Goal: Task Accomplishment & Management: Use online tool/utility

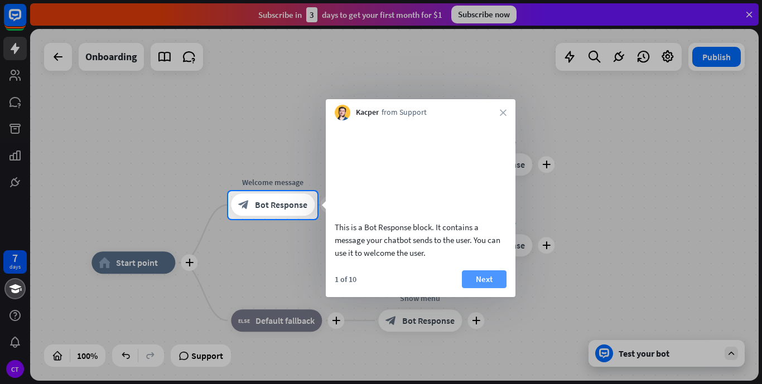
click at [492, 288] on button "Next" at bounding box center [484, 280] width 45 height 18
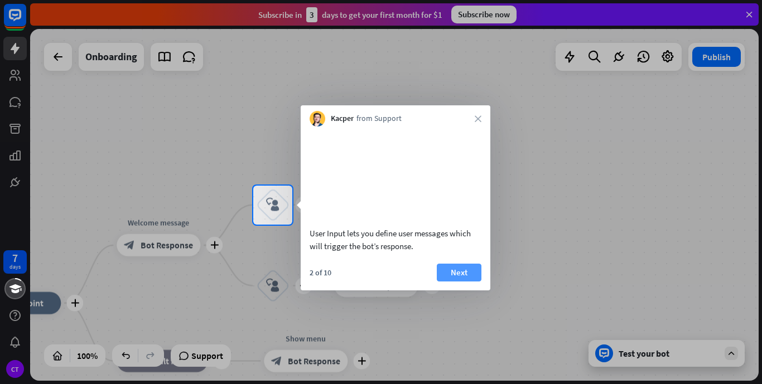
click at [463, 282] on button "Next" at bounding box center [459, 273] width 45 height 18
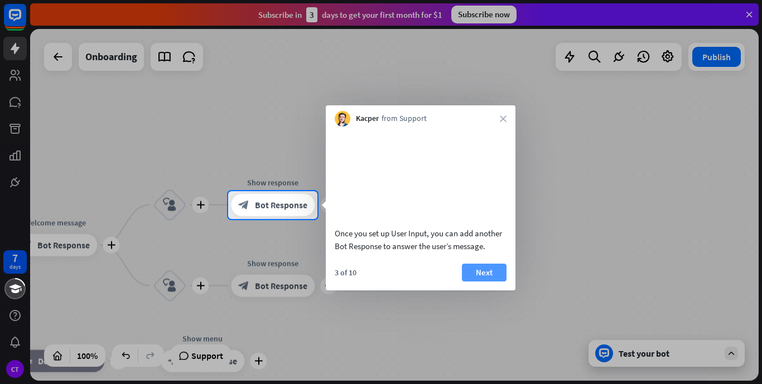
click at [472, 282] on button "Next" at bounding box center [484, 273] width 45 height 18
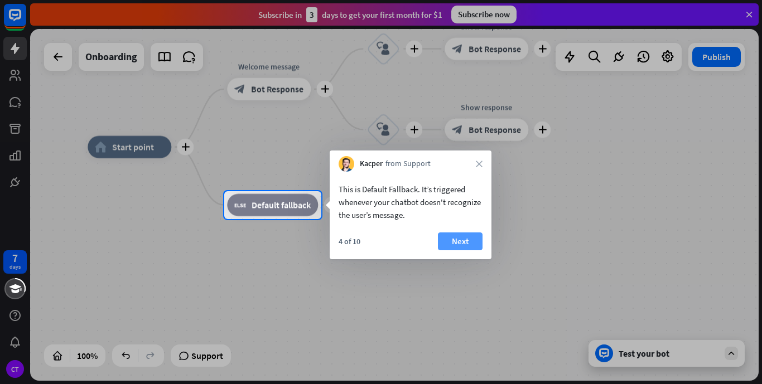
click at [463, 247] on button "Next" at bounding box center [460, 242] width 45 height 18
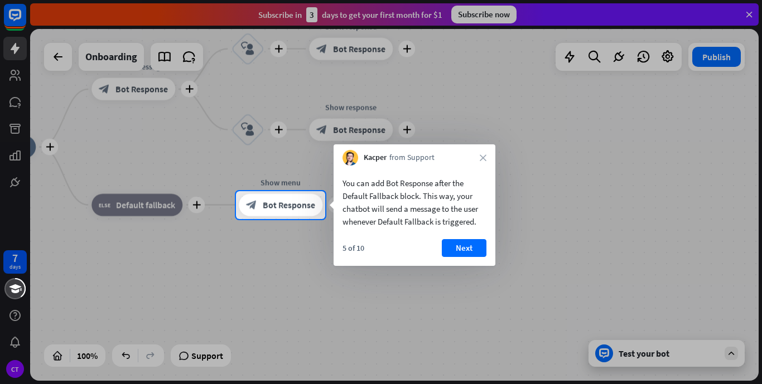
click at [463, 247] on button "Next" at bounding box center [464, 248] width 45 height 18
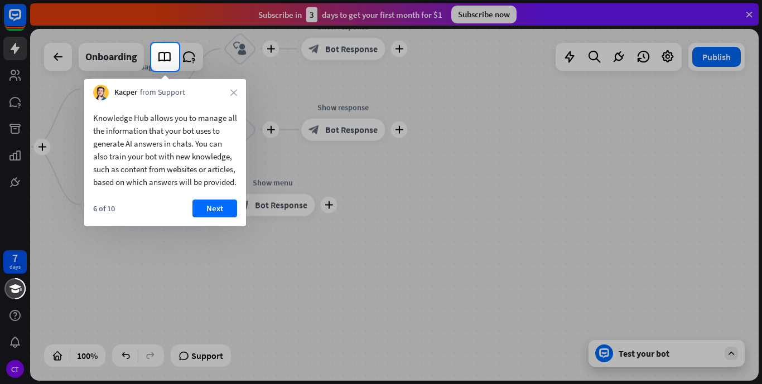
click at [353, 239] on div at bounding box center [381, 227] width 762 height 313
click at [225, 218] on button "Next" at bounding box center [214, 209] width 45 height 18
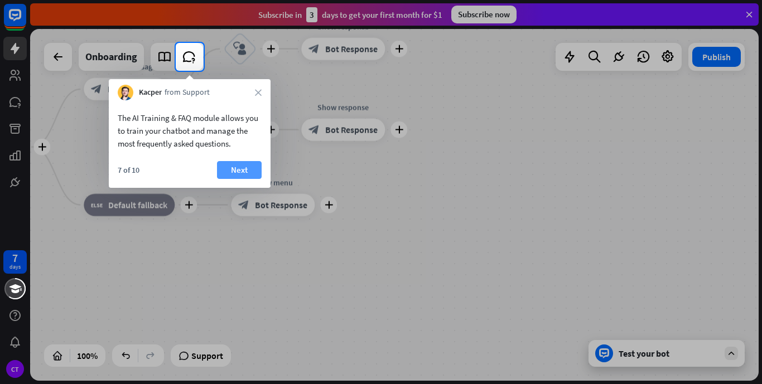
click at [225, 161] on button "Next" at bounding box center [239, 170] width 45 height 18
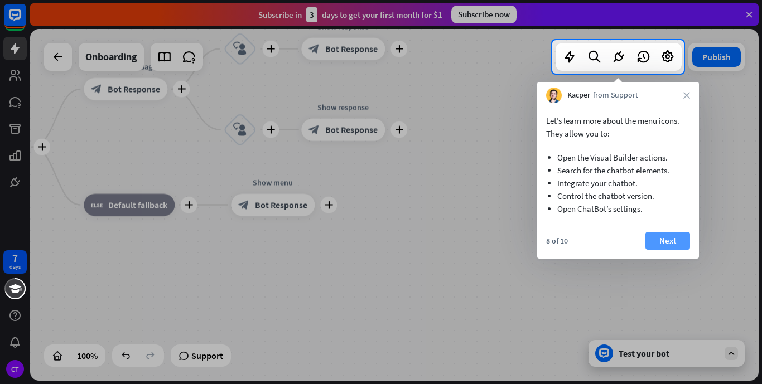
click at [664, 238] on button "Next" at bounding box center [667, 241] width 45 height 18
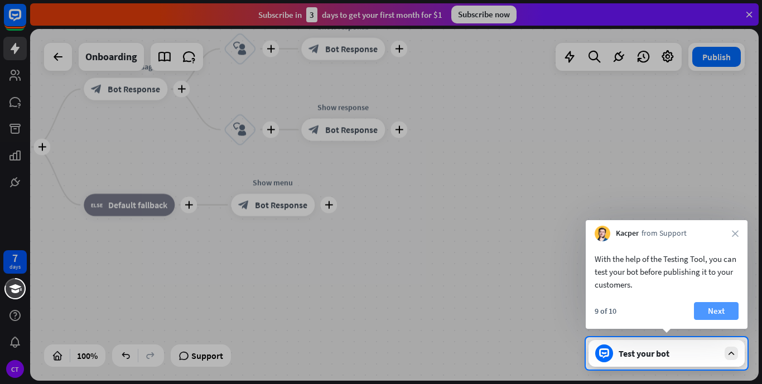
click at [713, 311] on button "Next" at bounding box center [716, 311] width 45 height 18
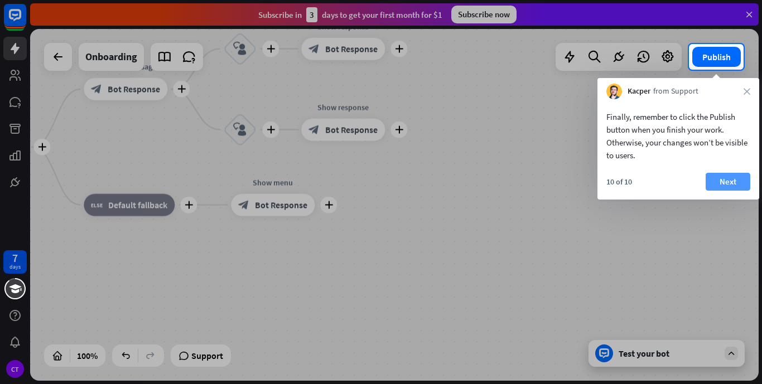
click at [728, 179] on button "Next" at bounding box center [728, 182] width 45 height 18
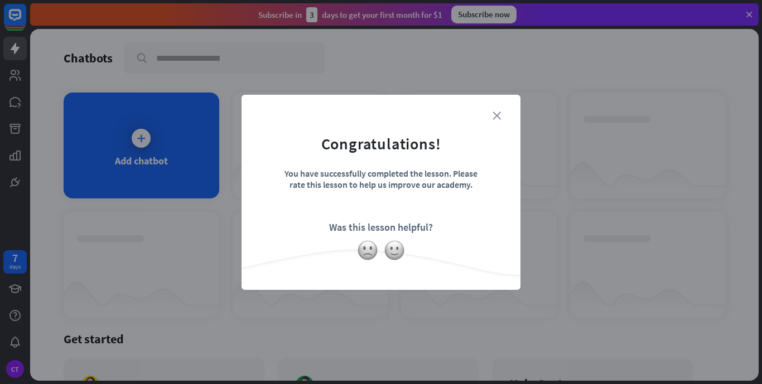
click at [497, 118] on icon "close" at bounding box center [497, 116] width 8 height 8
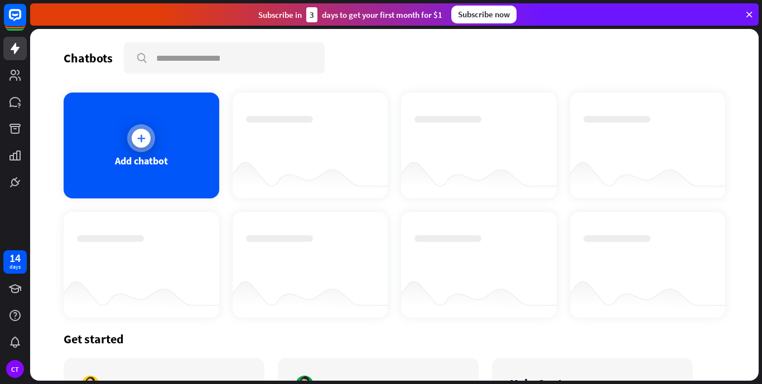
click at [142, 158] on div "Add chatbot" at bounding box center [141, 160] width 53 height 13
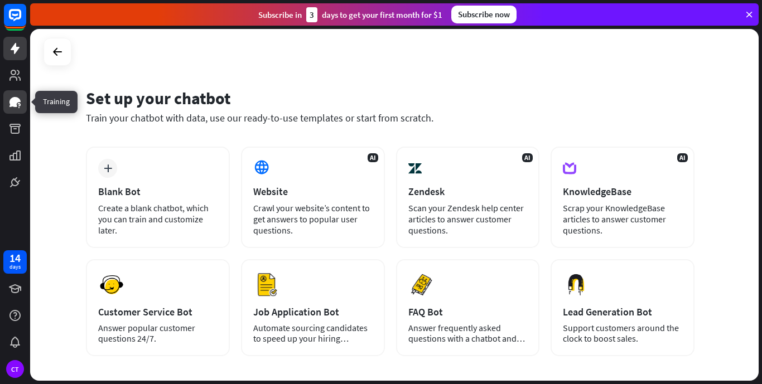
click at [15, 103] on icon at bounding box center [14, 102] width 11 height 10
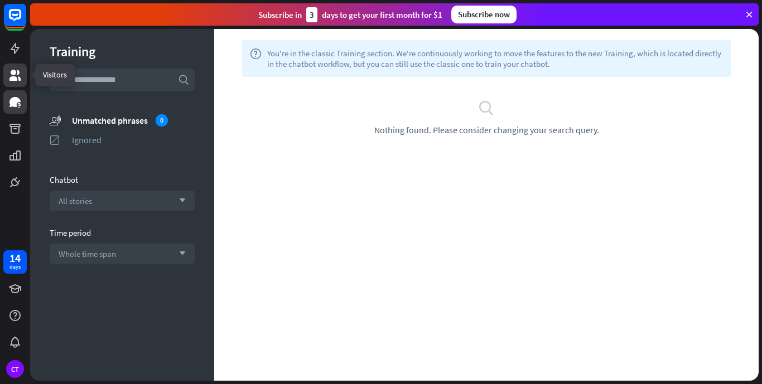
click at [9, 80] on icon at bounding box center [14, 75] width 13 height 13
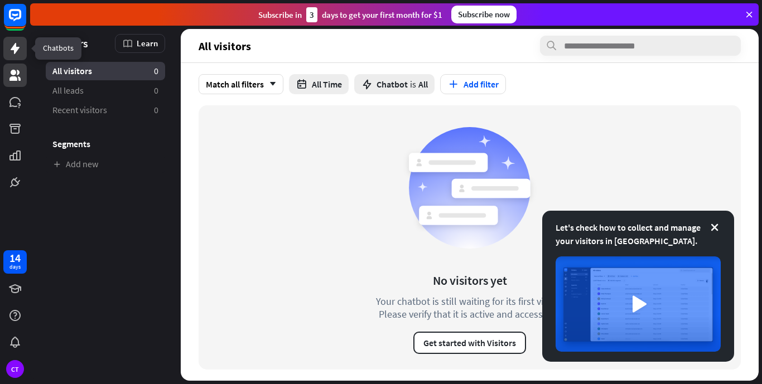
click at [9, 57] on link at bounding box center [14, 48] width 23 height 23
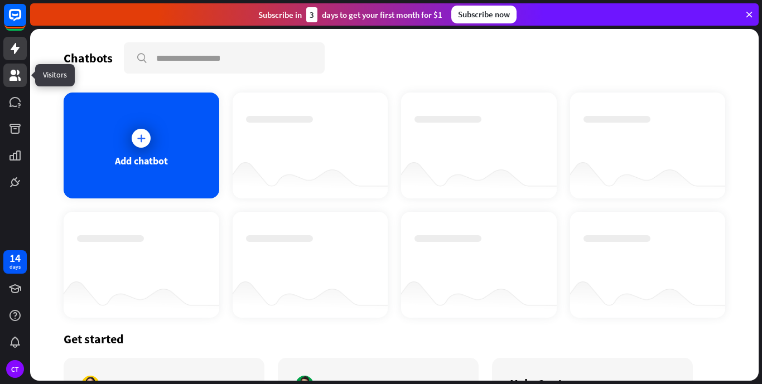
click at [8, 83] on link at bounding box center [14, 75] width 23 height 23
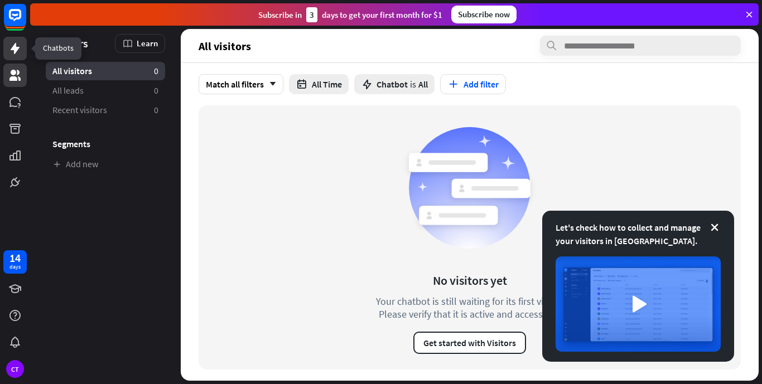
click at [9, 52] on icon at bounding box center [14, 48] width 13 height 13
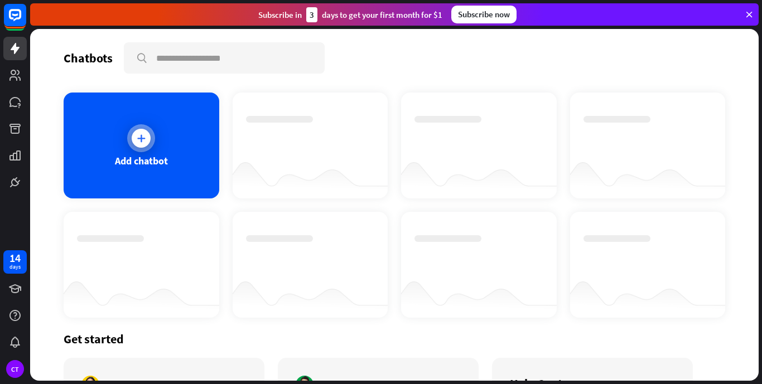
click at [171, 153] on div "Add chatbot" at bounding box center [142, 146] width 156 height 106
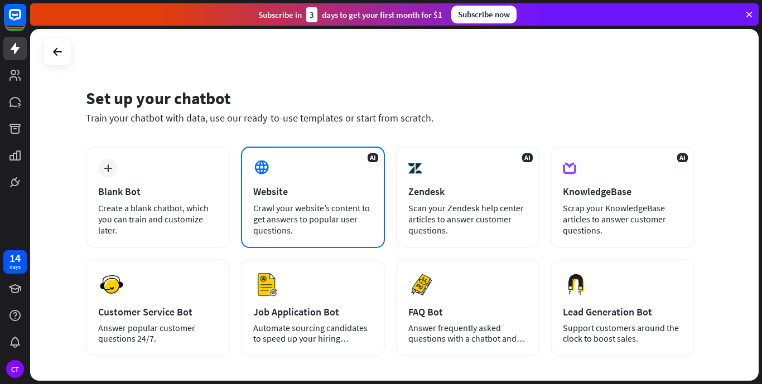
click at [343, 193] on div "Website" at bounding box center [312, 191] width 119 height 13
